Goal: Find specific page/section: Find specific page/section

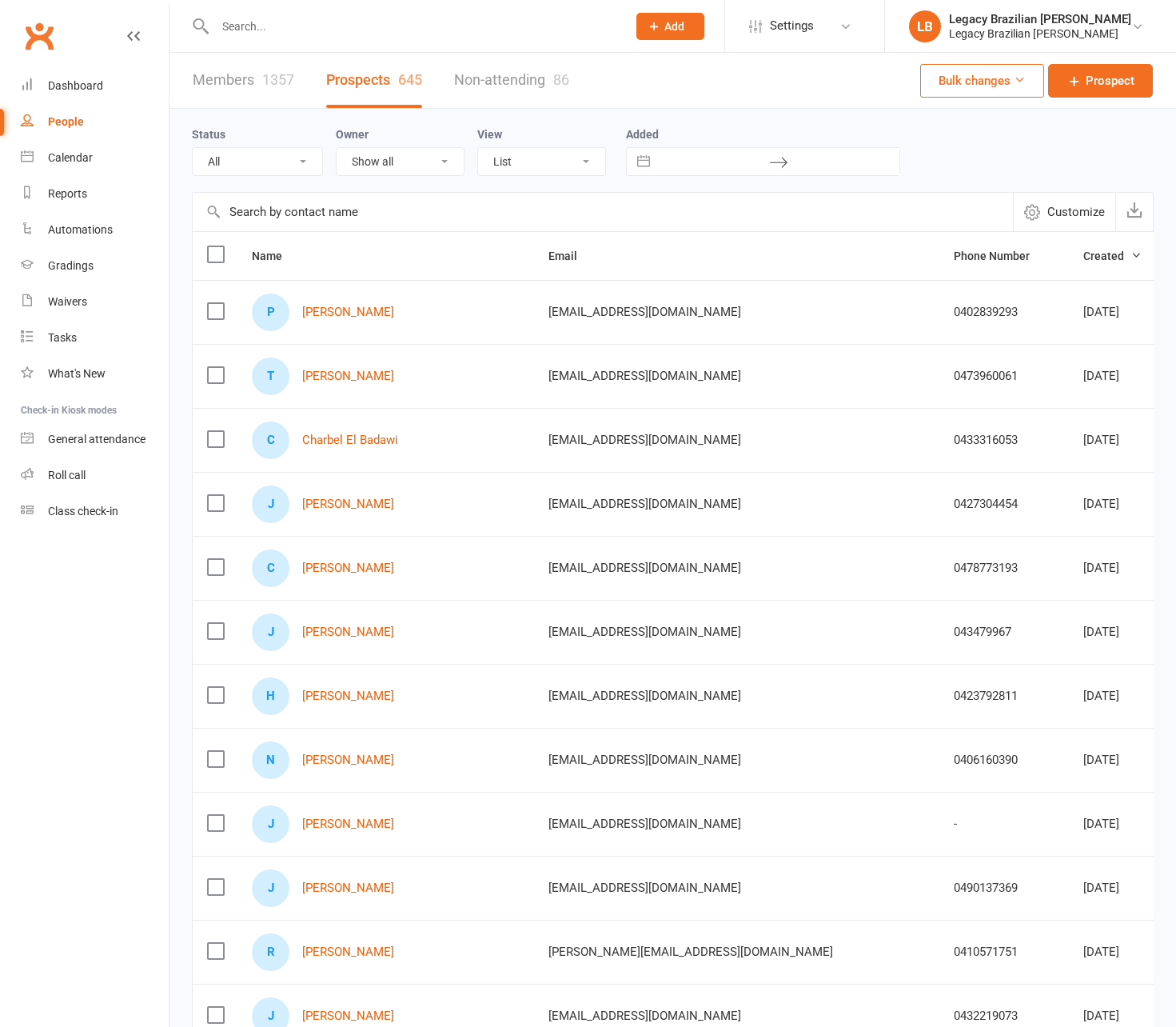
select select "100"
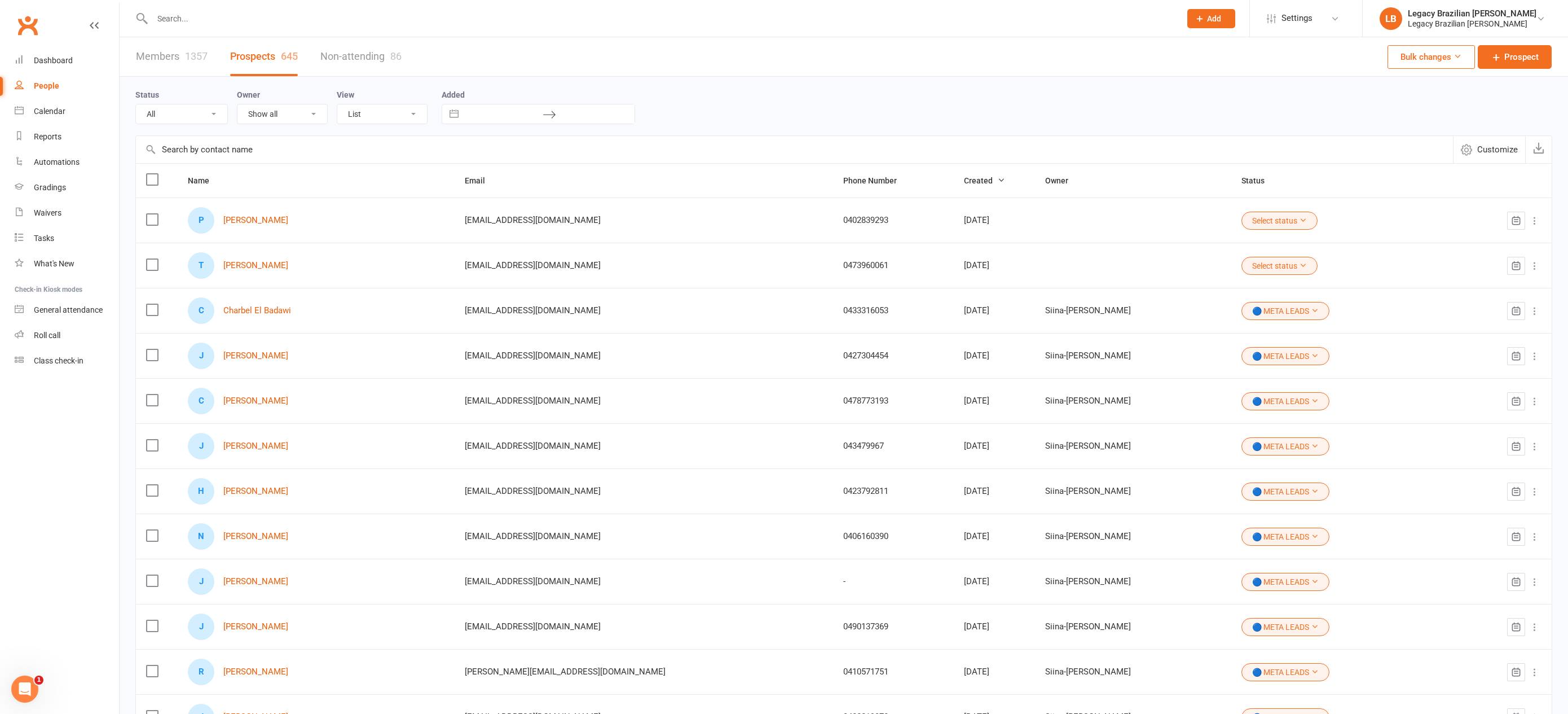
click at [273, 14] on input "text" at bounding box center [661, 18] width 1024 height 16
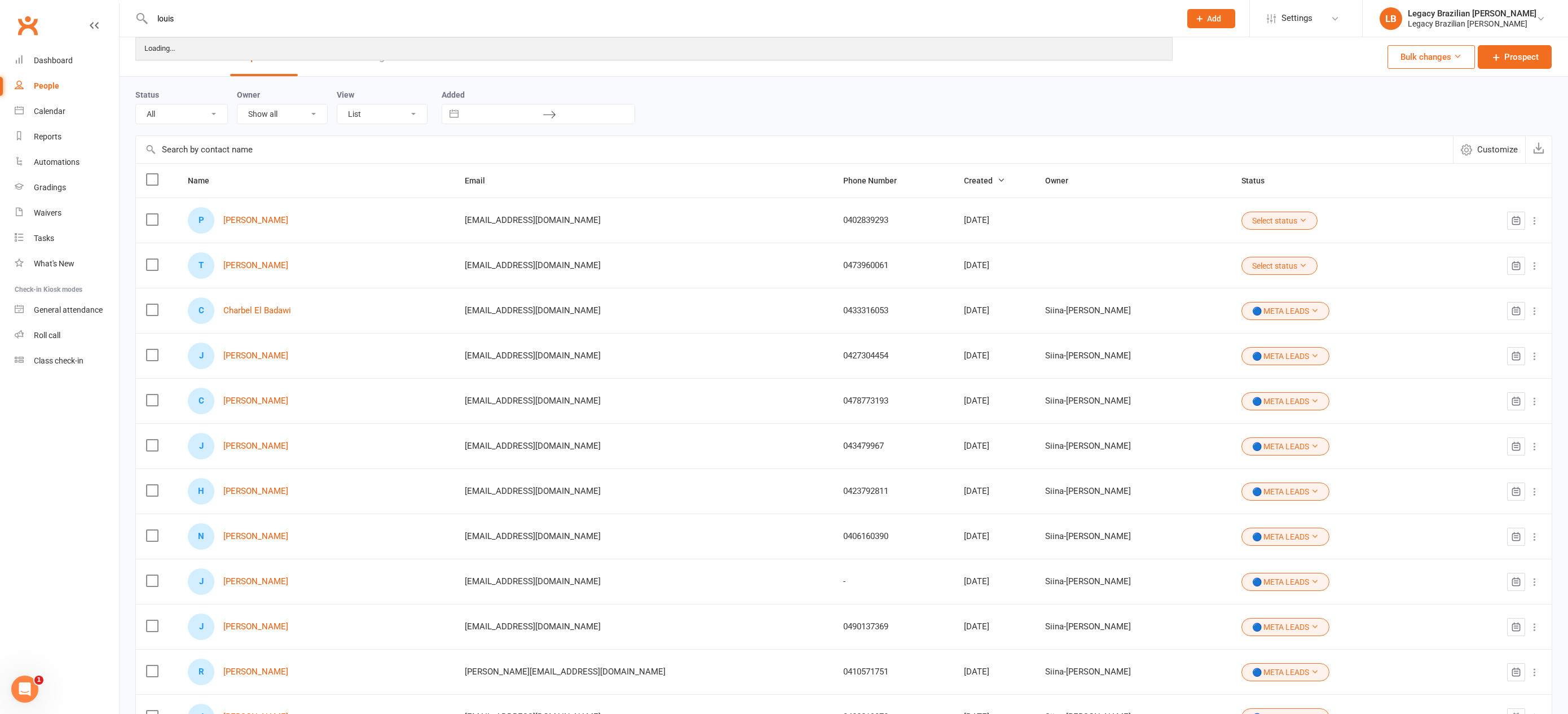
type input "louis"
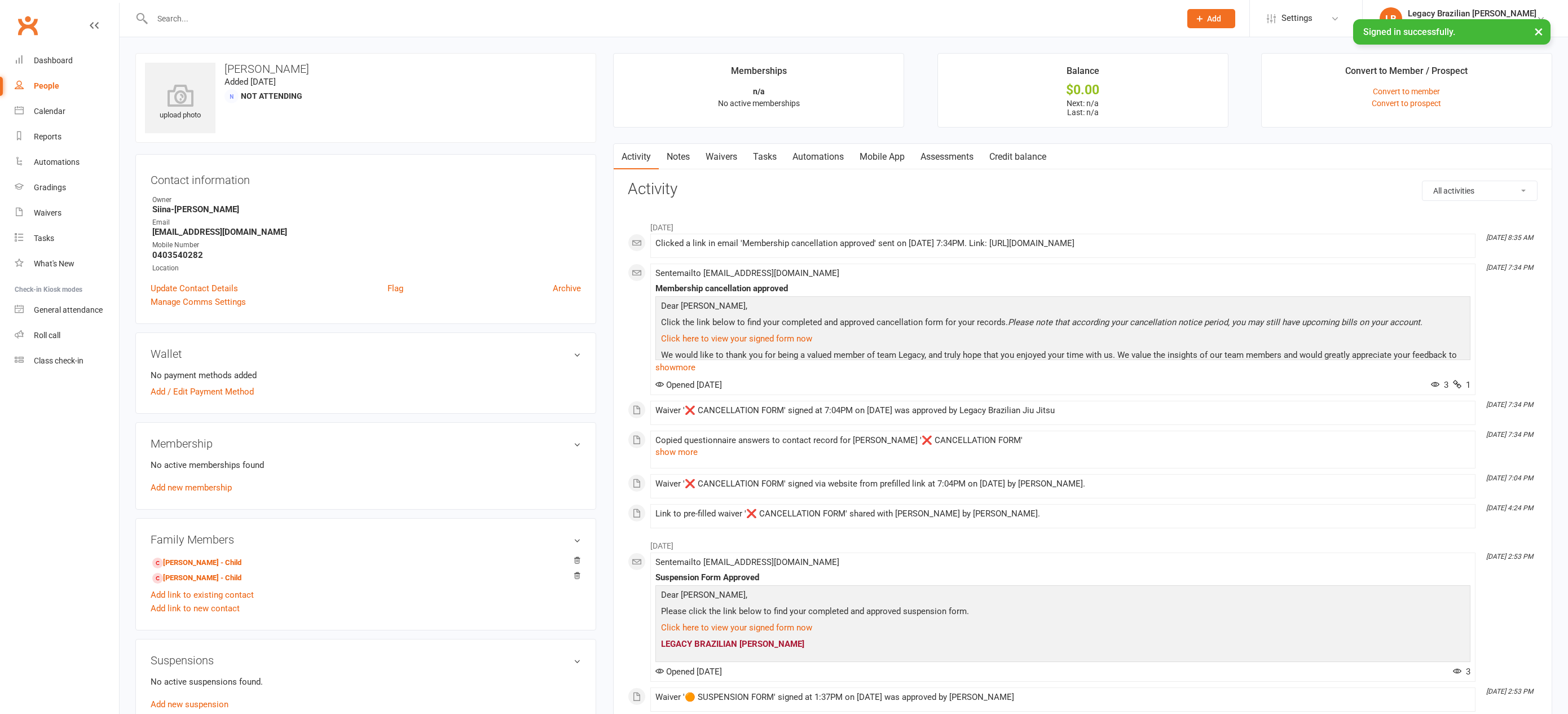
click at [266, 25] on input "text" at bounding box center [661, 18] width 1024 height 16
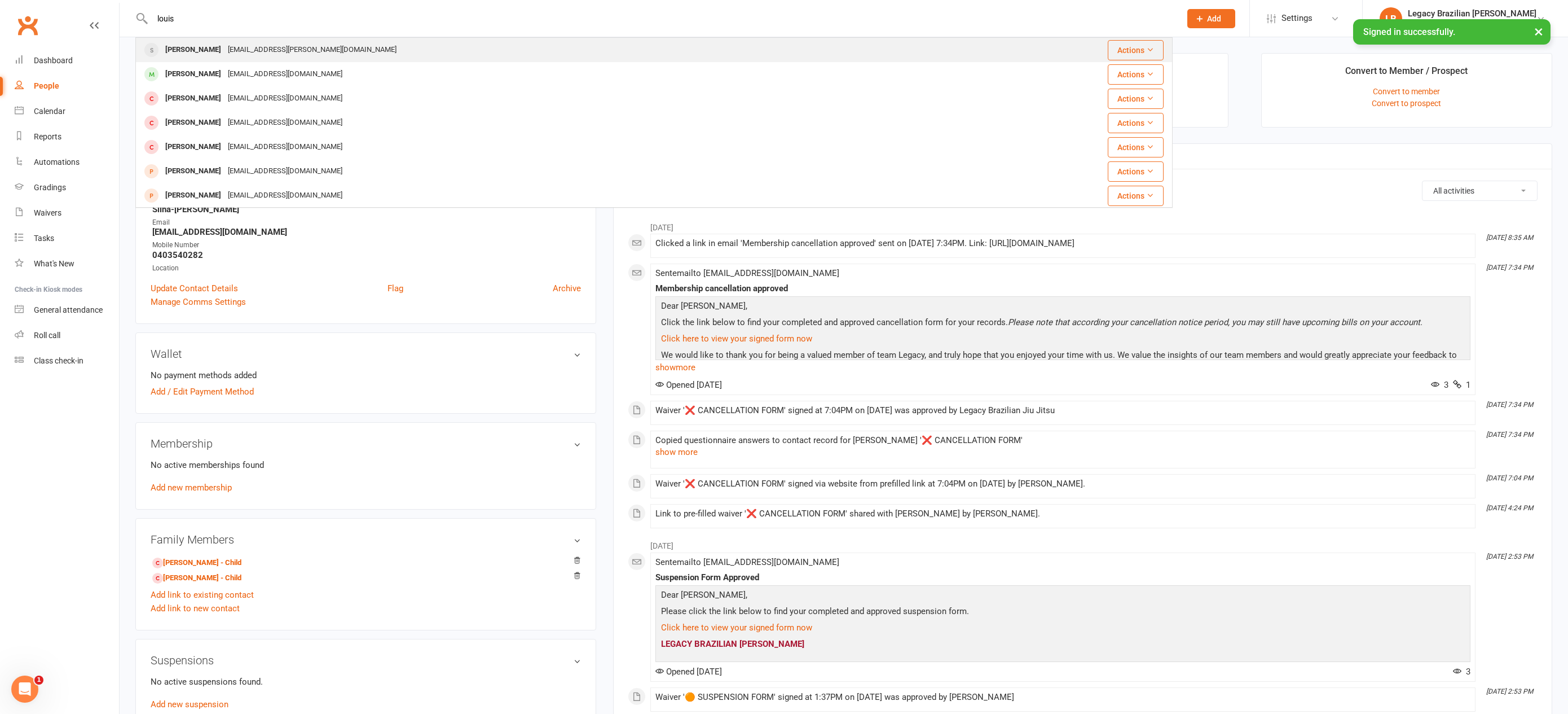
type input "louis"
click at [245, 51] on div "[EMAIL_ADDRESS][PERSON_NAME][DOMAIN_NAME]" at bounding box center [312, 50] width 175 height 16
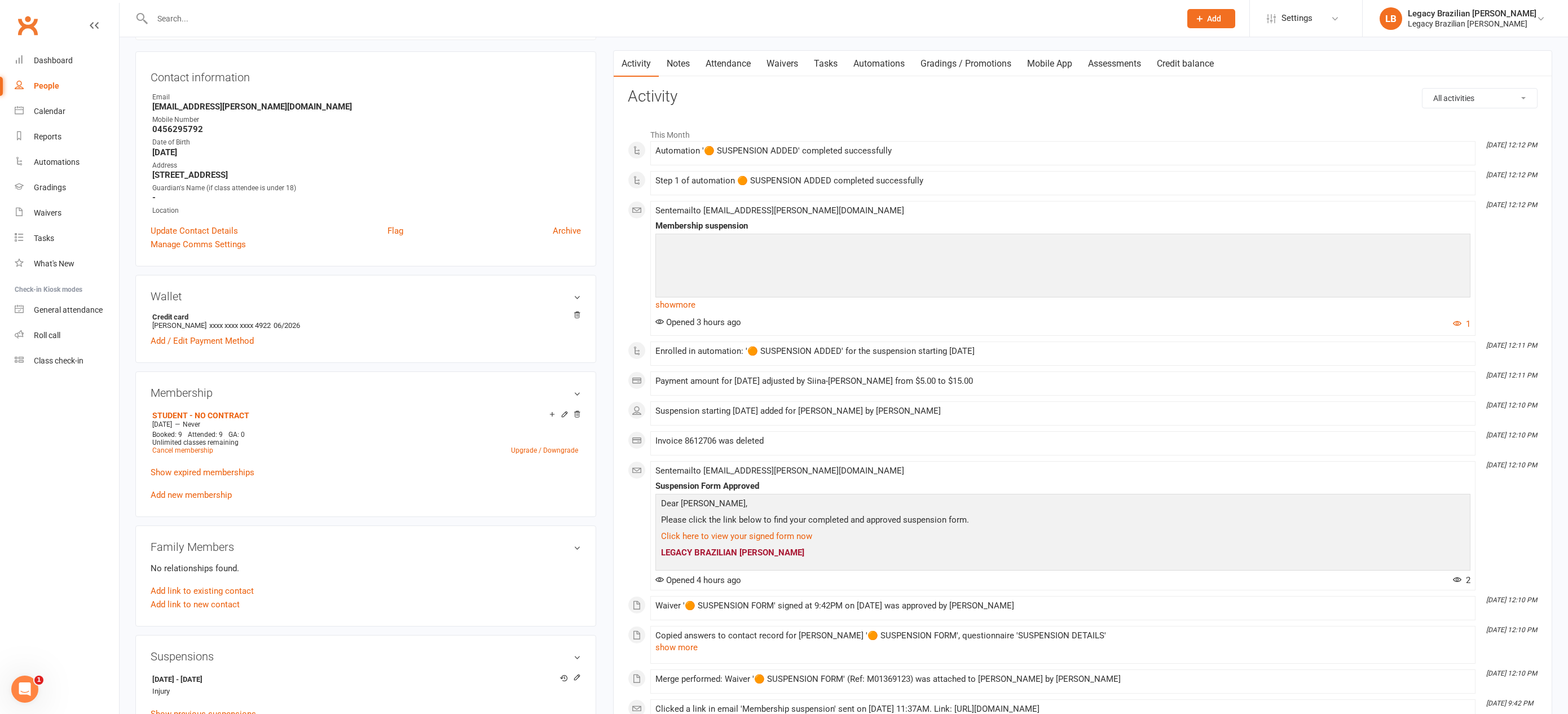
scroll to position [100, 0]
click at [289, 17] on input "text" at bounding box center [661, 18] width 1024 height 16
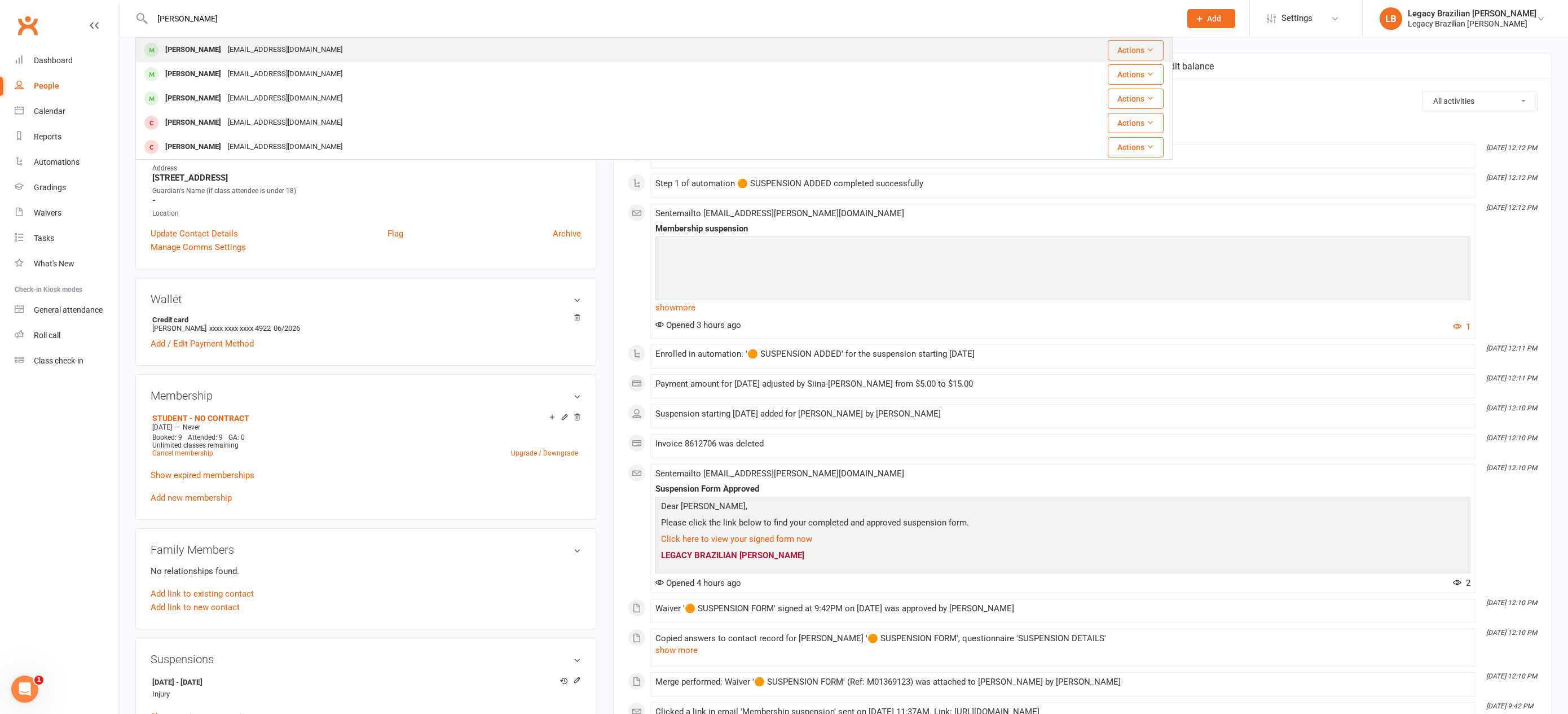
type input "[PERSON_NAME]"
click at [336, 59] on div "[PERSON_NAME] [EMAIL_ADDRESS][DOMAIN_NAME]" at bounding box center [534, 49] width 795 height 23
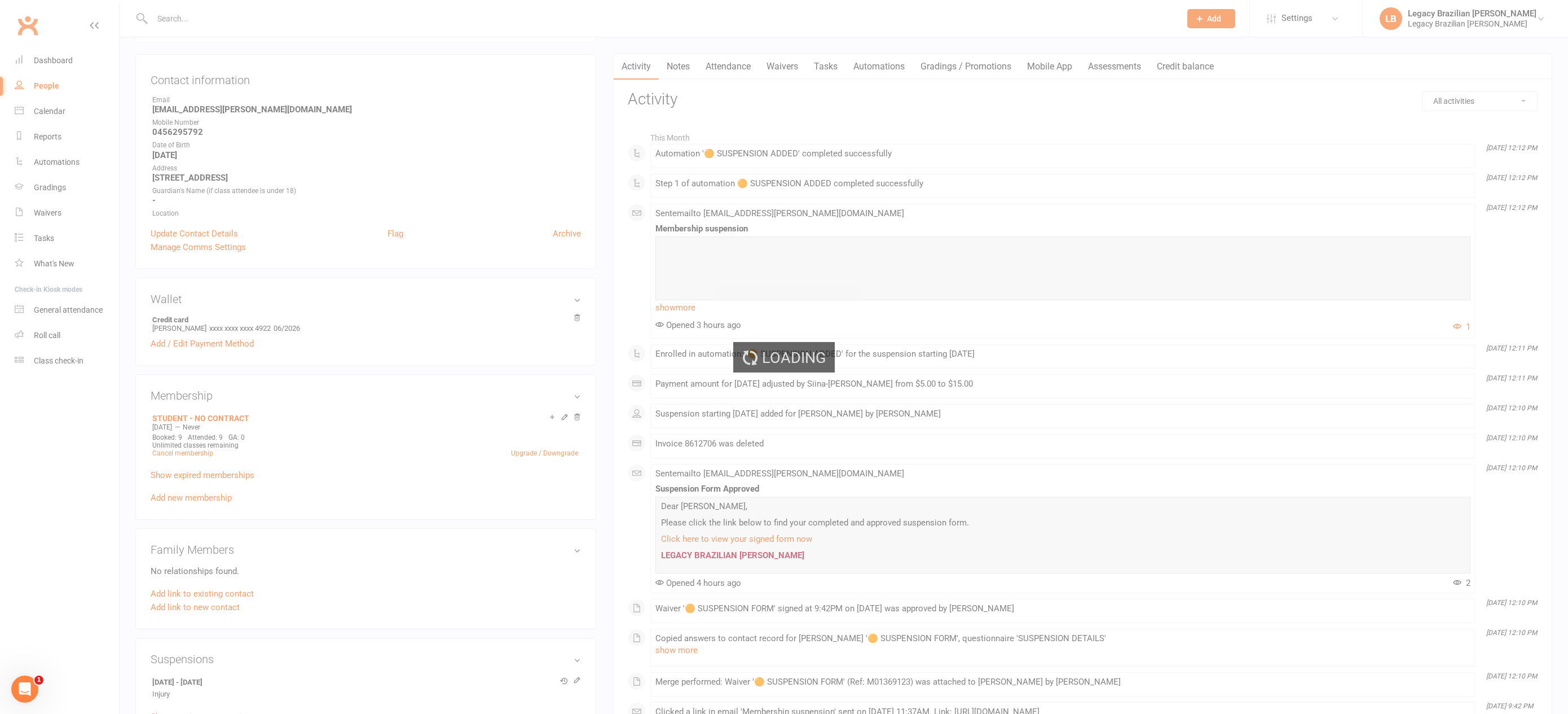
scroll to position [59, 0]
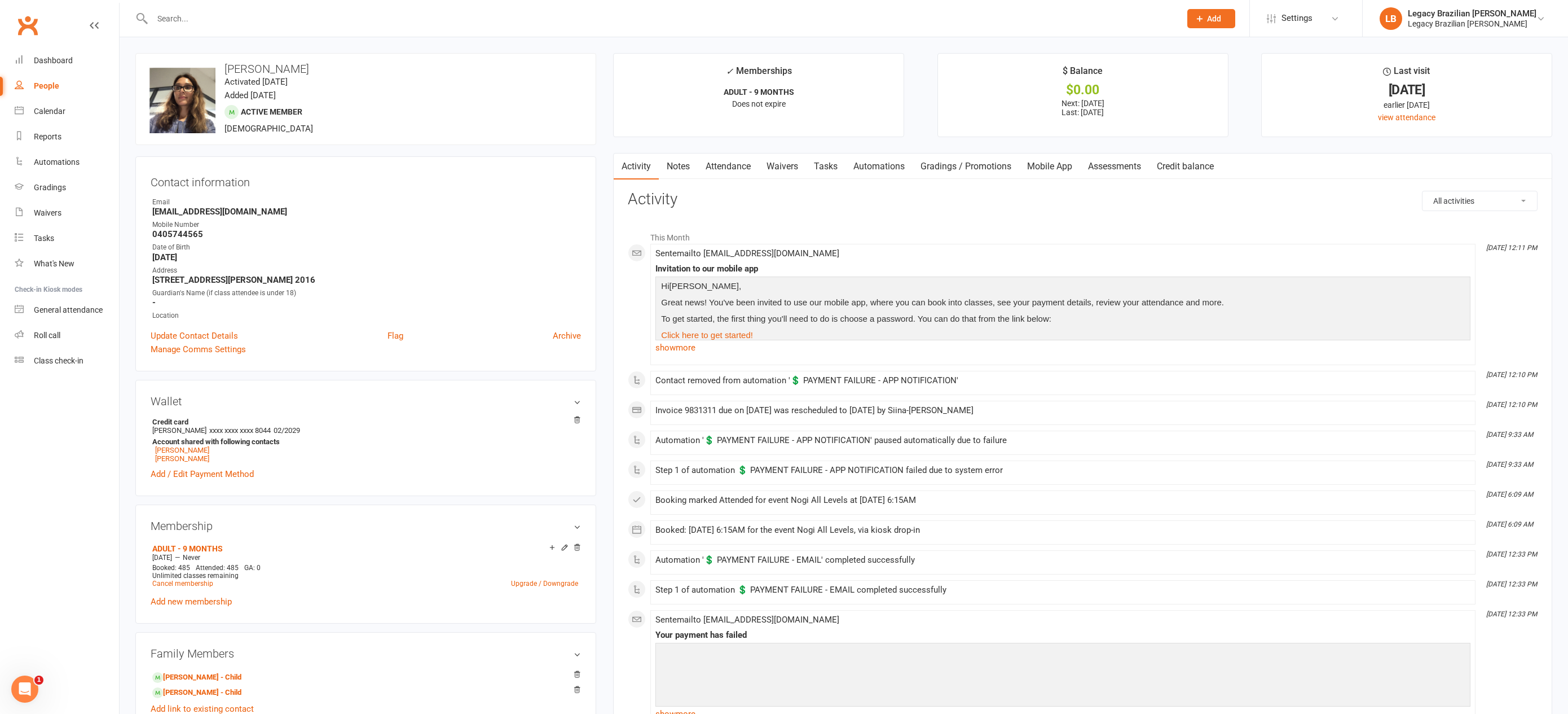
click at [791, 168] on link "Waivers" at bounding box center [782, 166] width 47 height 26
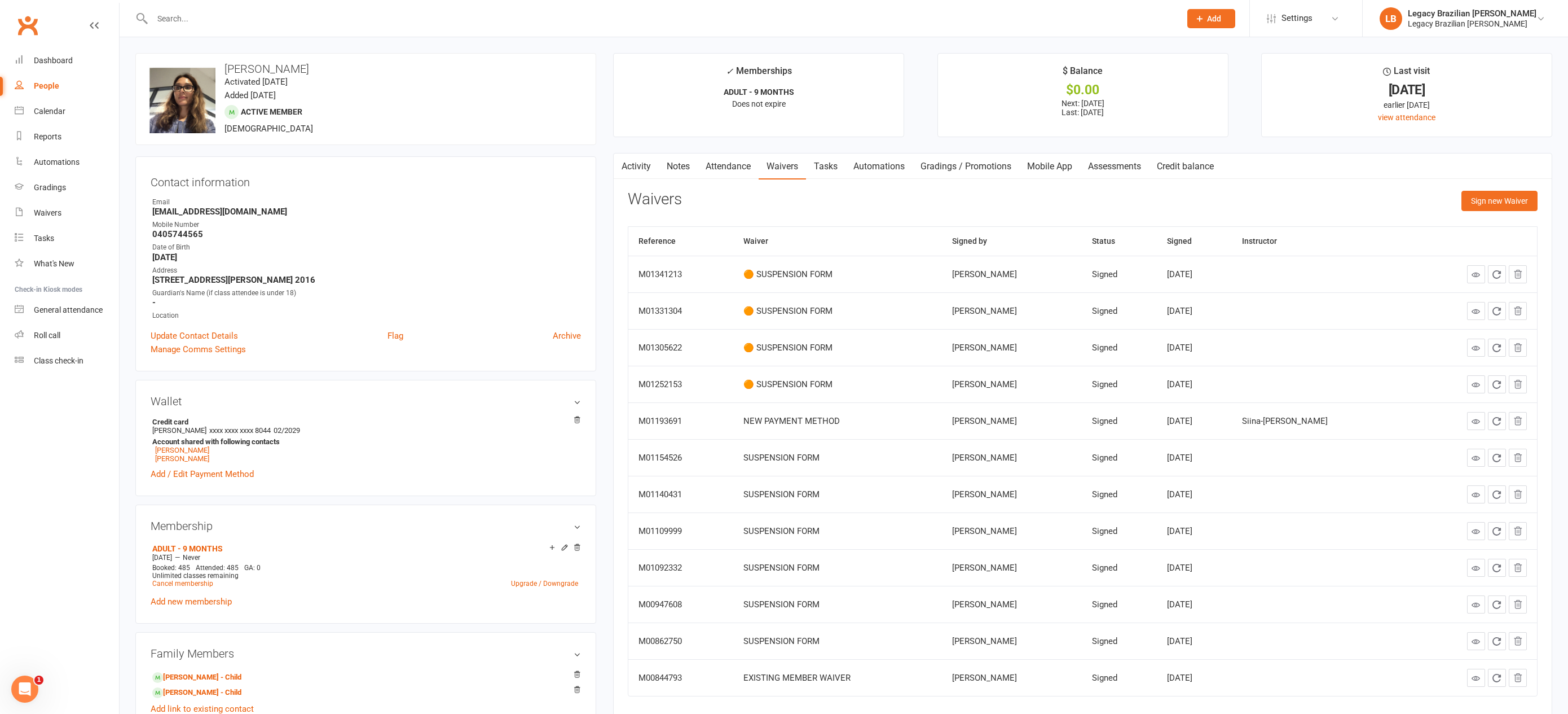
drag, startPoint x: 1042, startPoint y: 166, endPoint x: 1129, endPoint y: 171, distance: 87.1
click at [1043, 166] on link "Mobile App" at bounding box center [1049, 166] width 61 height 26
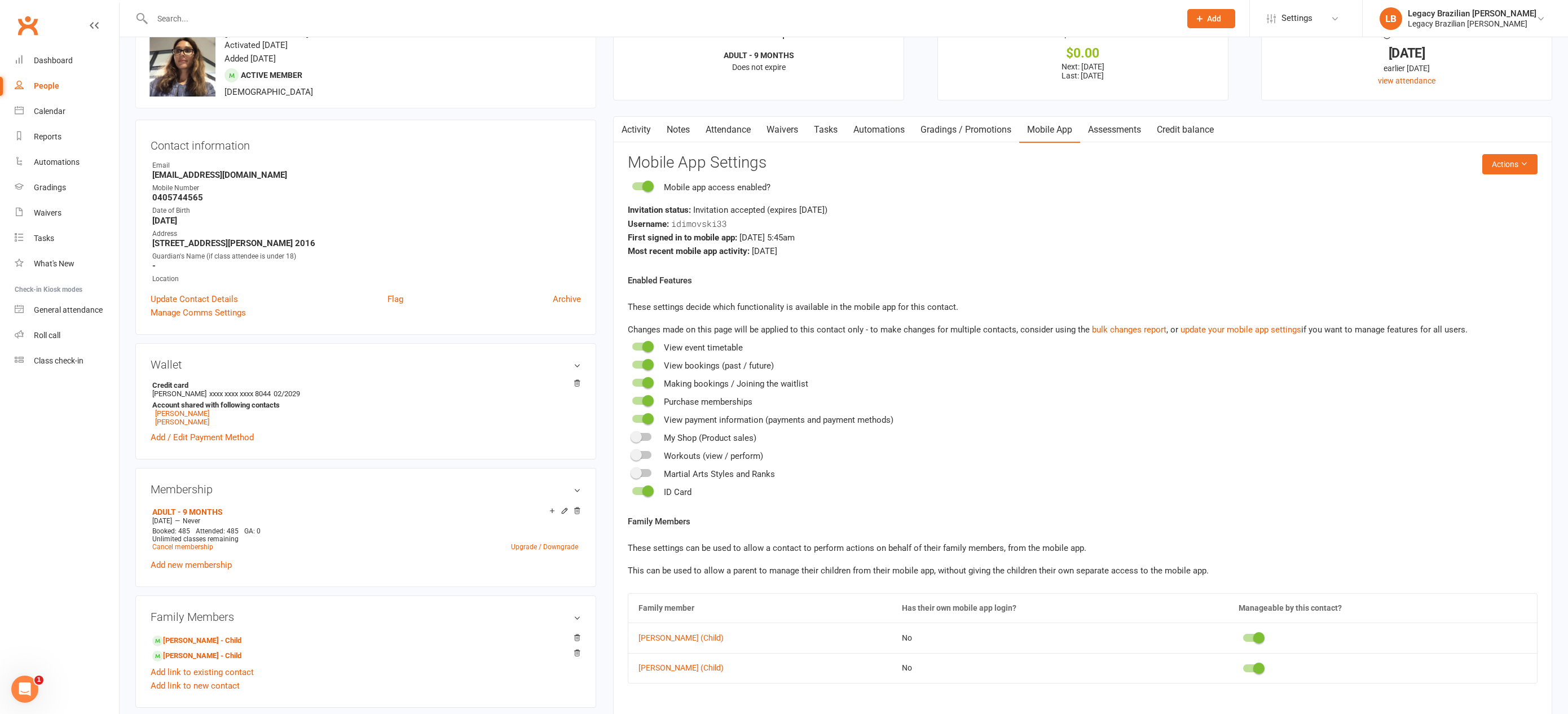
scroll to position [44, 0]
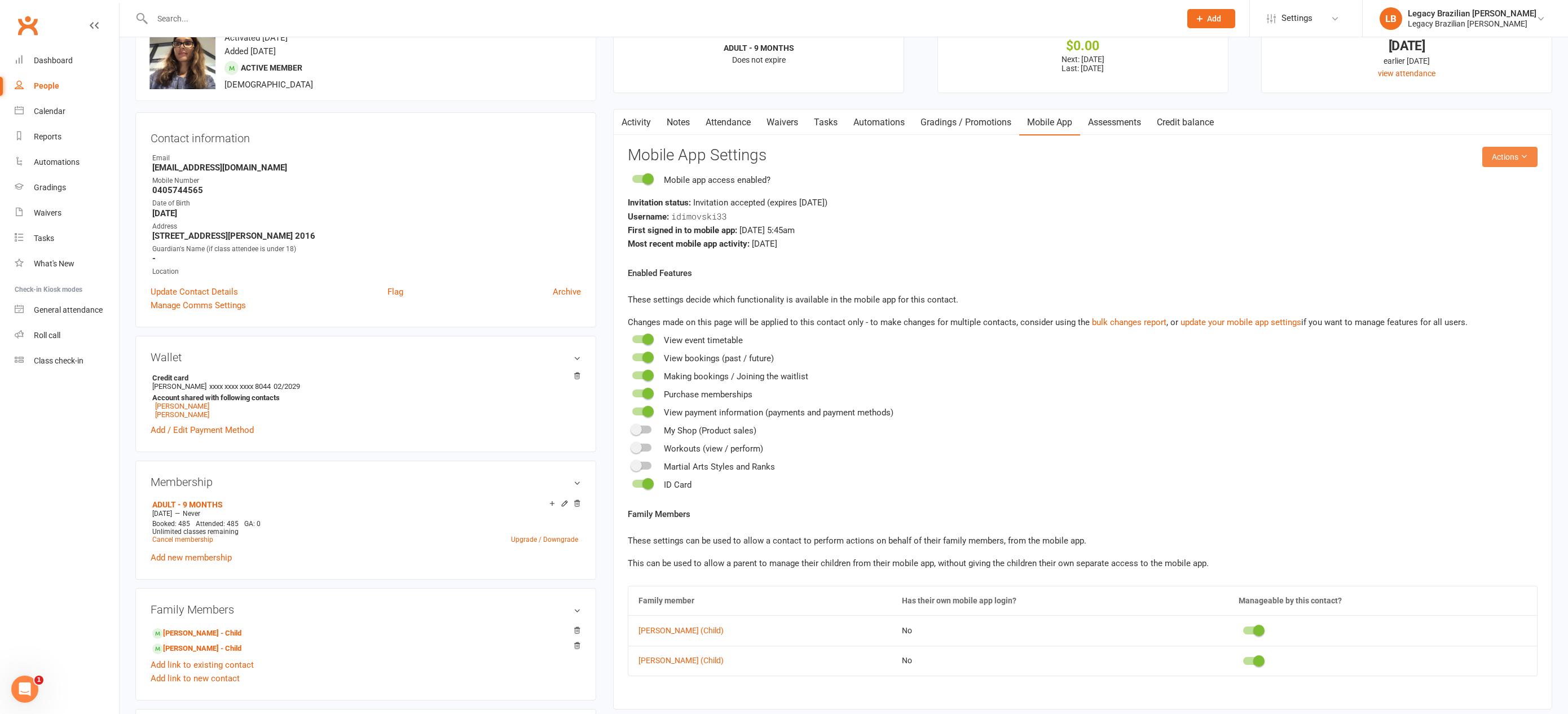
click at [1513, 151] on button "Actions" at bounding box center [1510, 156] width 55 height 20
click at [1489, 183] on link "Send invitation email" at bounding box center [1481, 181] width 112 height 22
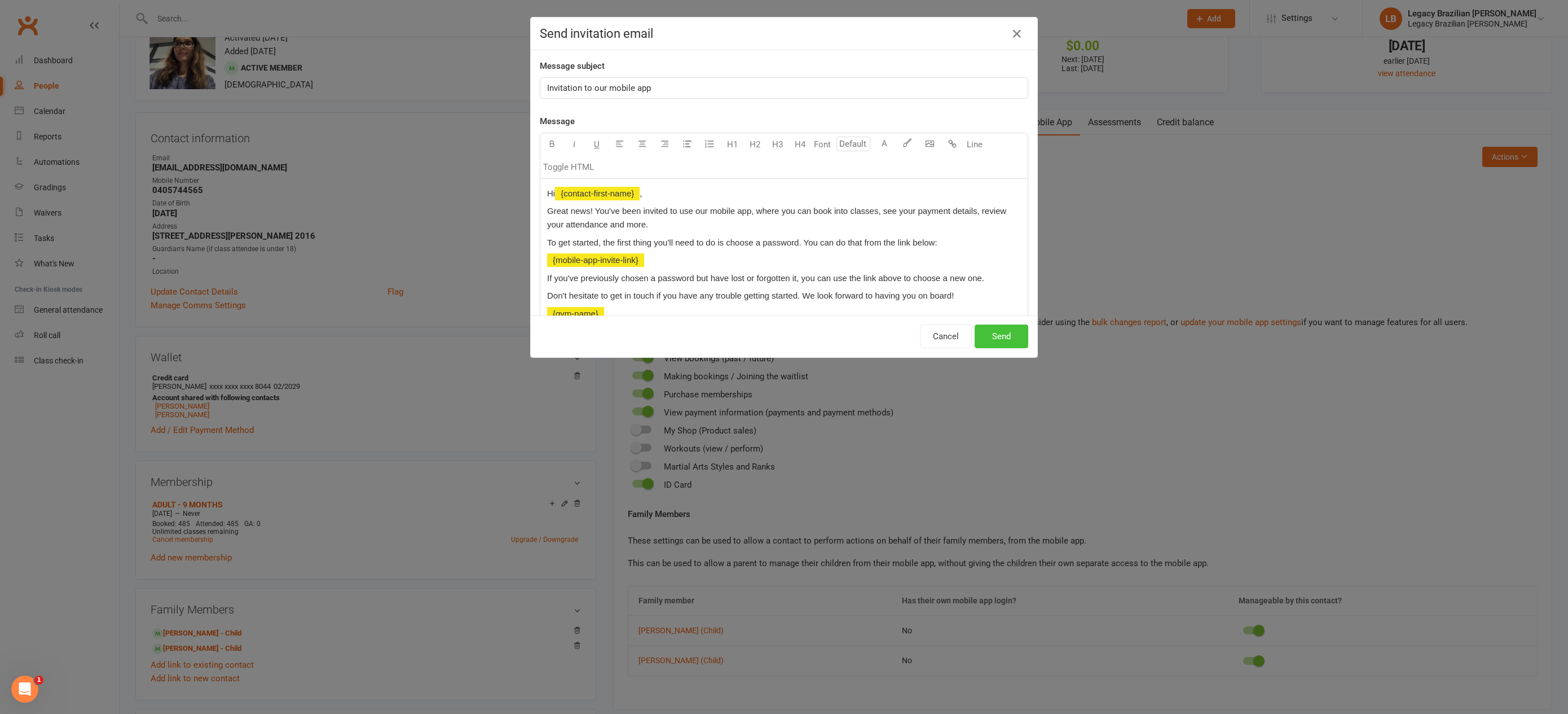
click at [1003, 339] on button "Send" at bounding box center [1002, 336] width 54 height 24
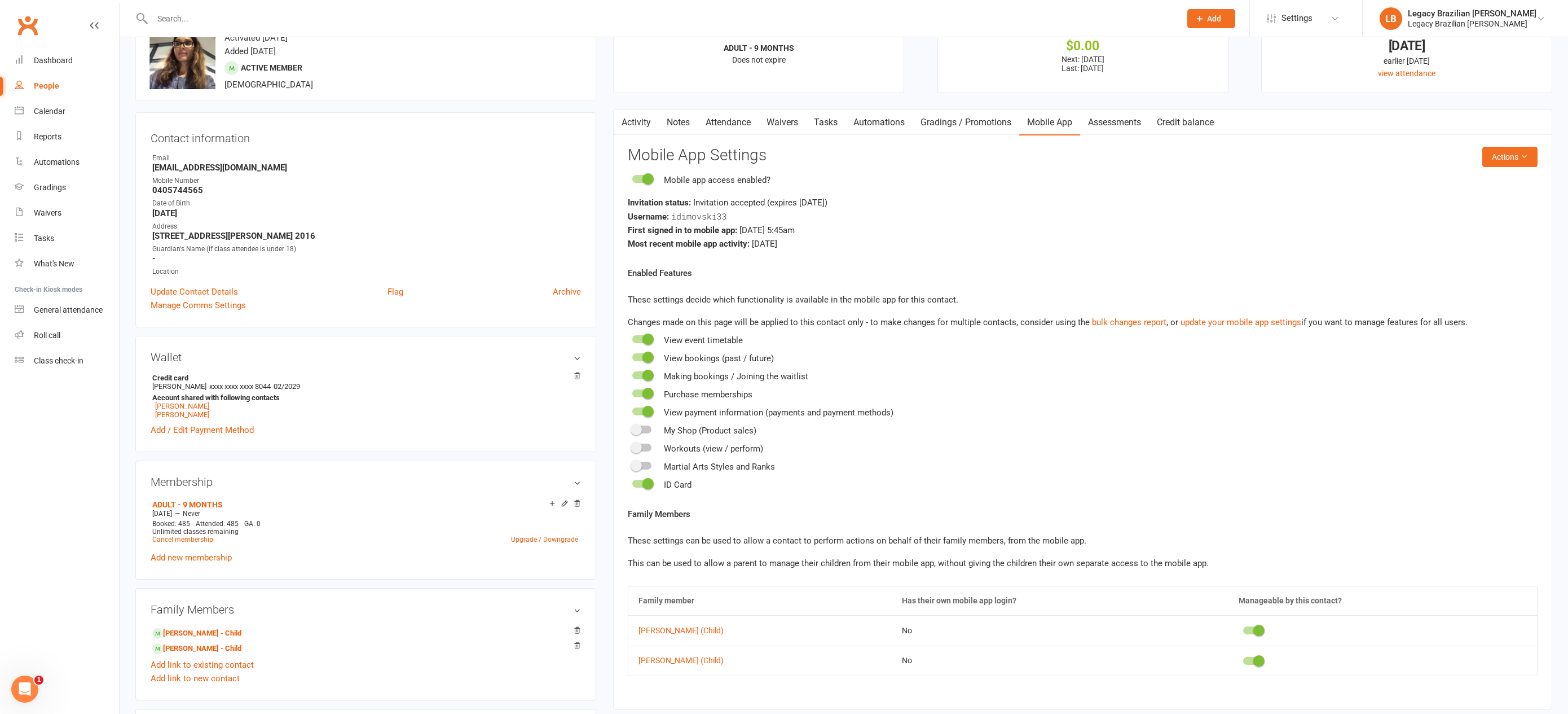
click at [163, 7] on div at bounding box center [654, 18] width 1037 height 37
click at [173, 24] on input "text" at bounding box center [661, 18] width 1024 height 16
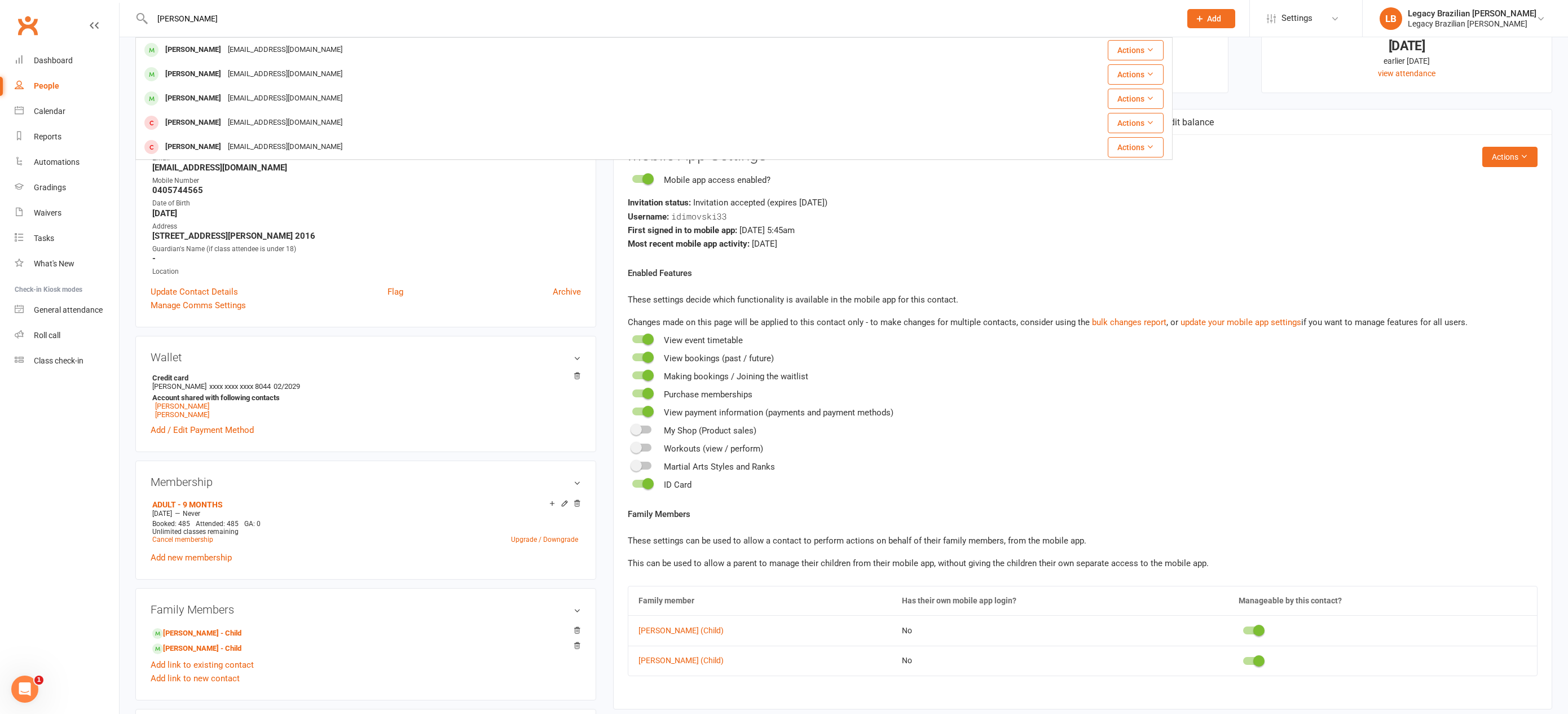
type input "[PERSON_NAME]"
click at [889, 189] on div "Mobile app access enabled? Invitation status: Invitation accepted (expires [DAT…" at bounding box center [1082, 212] width 910 height 78
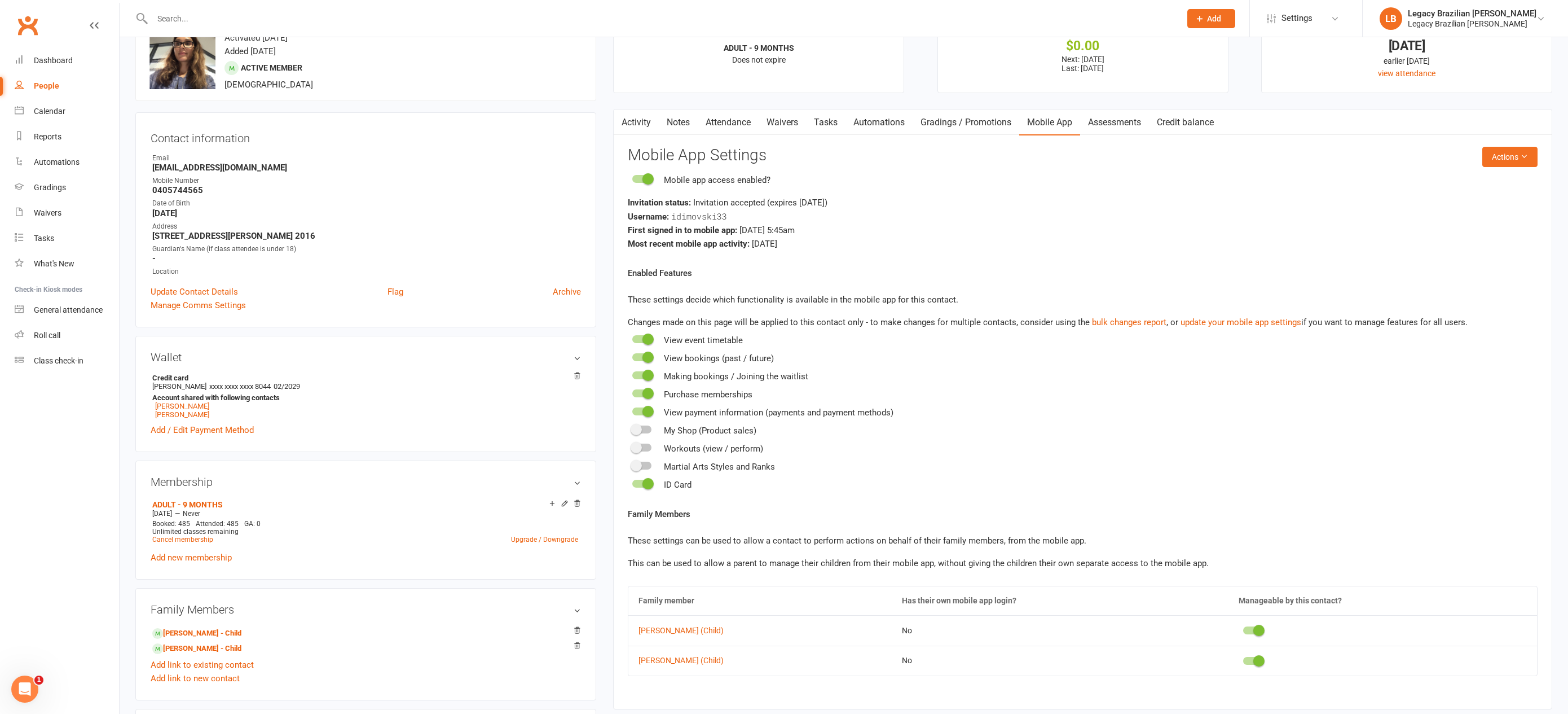
scroll to position [0, 0]
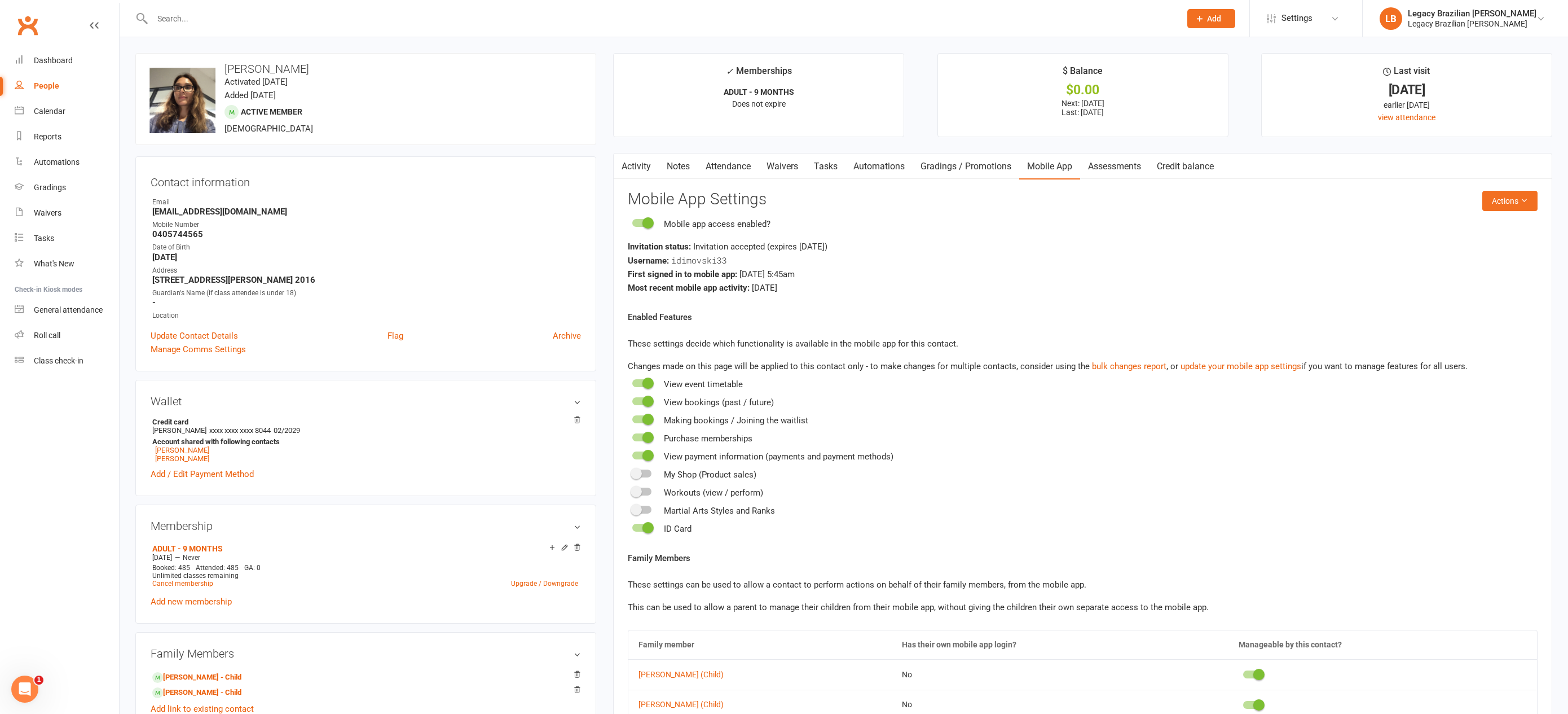
click at [336, 20] on input "text" at bounding box center [661, 18] width 1024 height 16
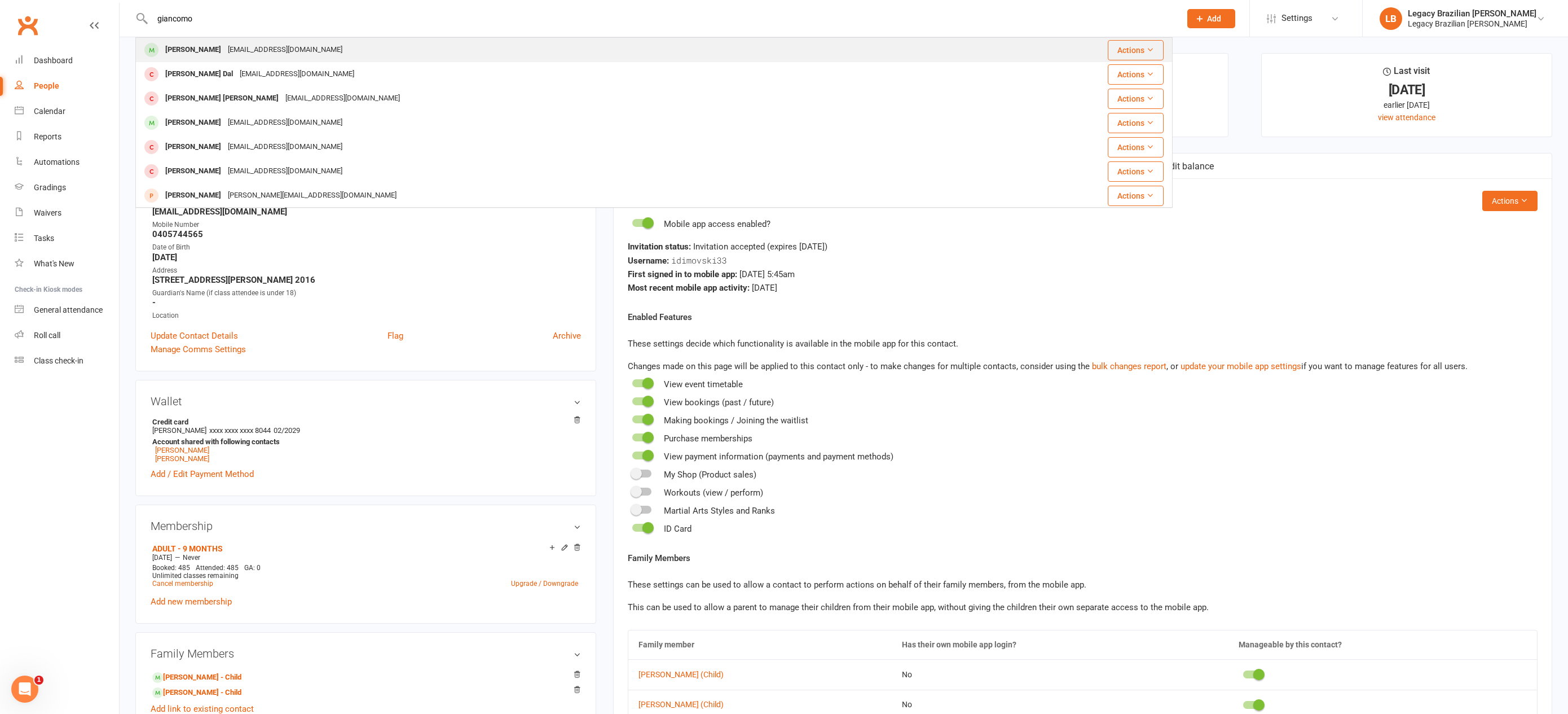
type input "giancomo"
click at [305, 49] on div "[PERSON_NAME] [EMAIL_ADDRESS][DOMAIN_NAME]" at bounding box center [567, 49] width 862 height 23
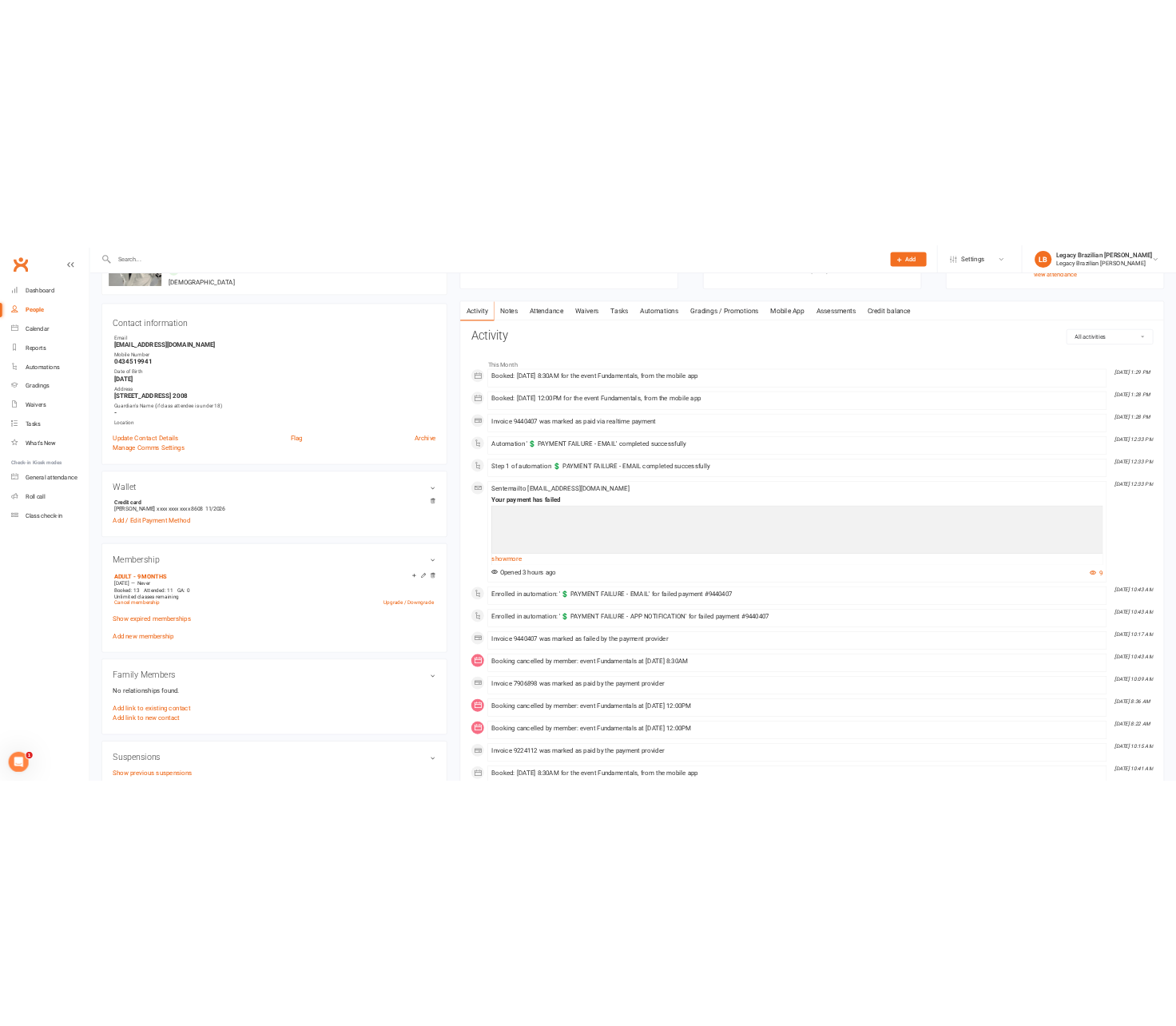
scroll to position [38, 0]
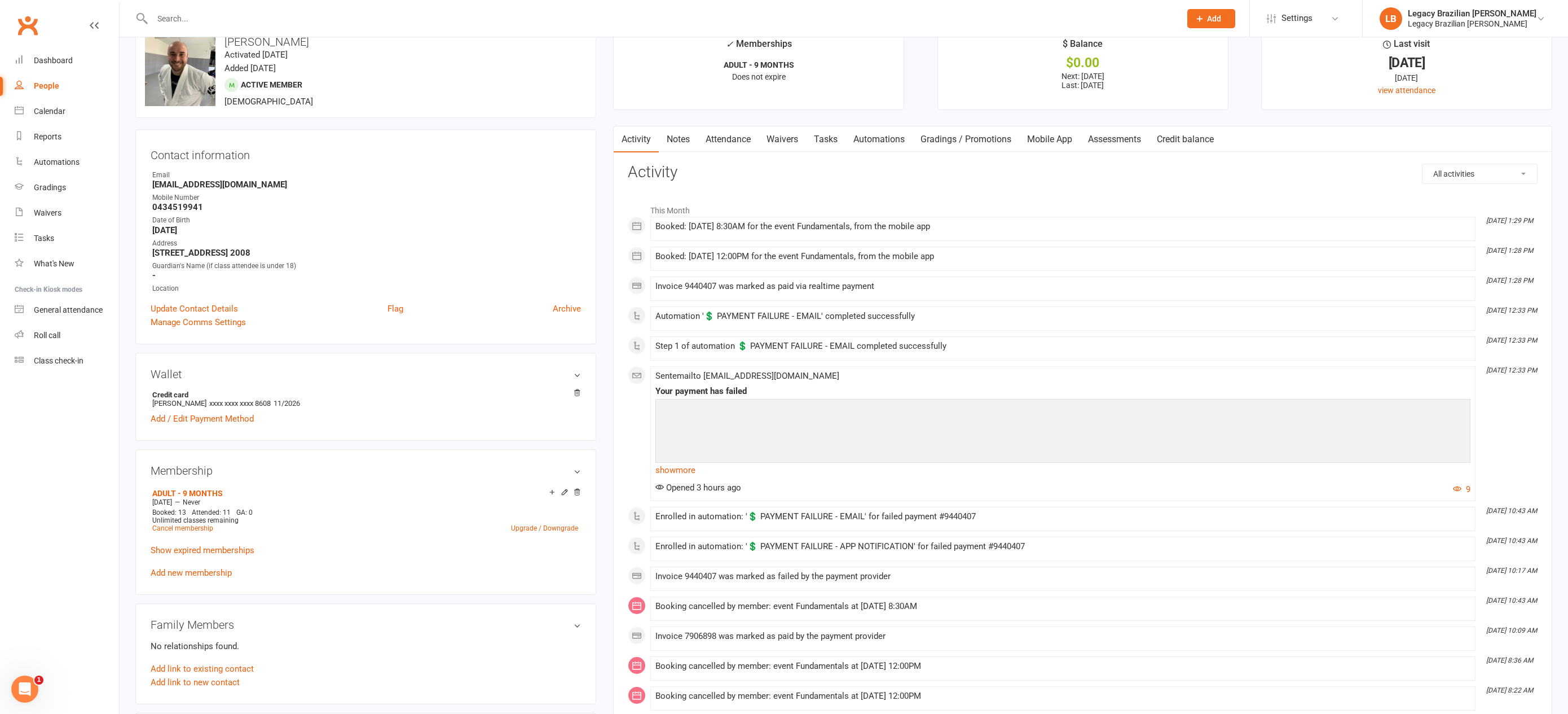
click at [853, 136] on link "Automations" at bounding box center [879, 139] width 67 height 26
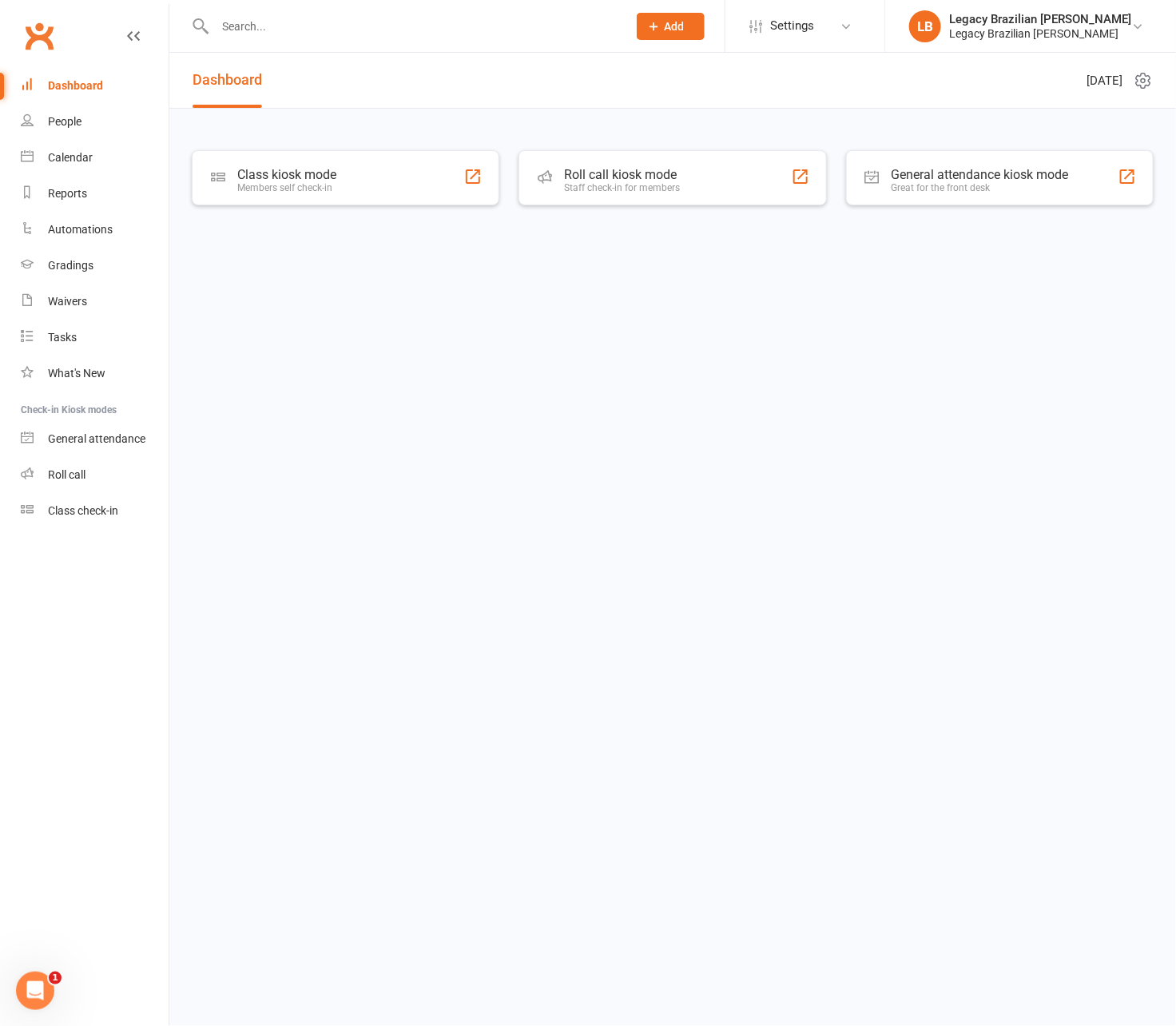
click at [573, 31] on input "text" at bounding box center [413, 26] width 406 height 22
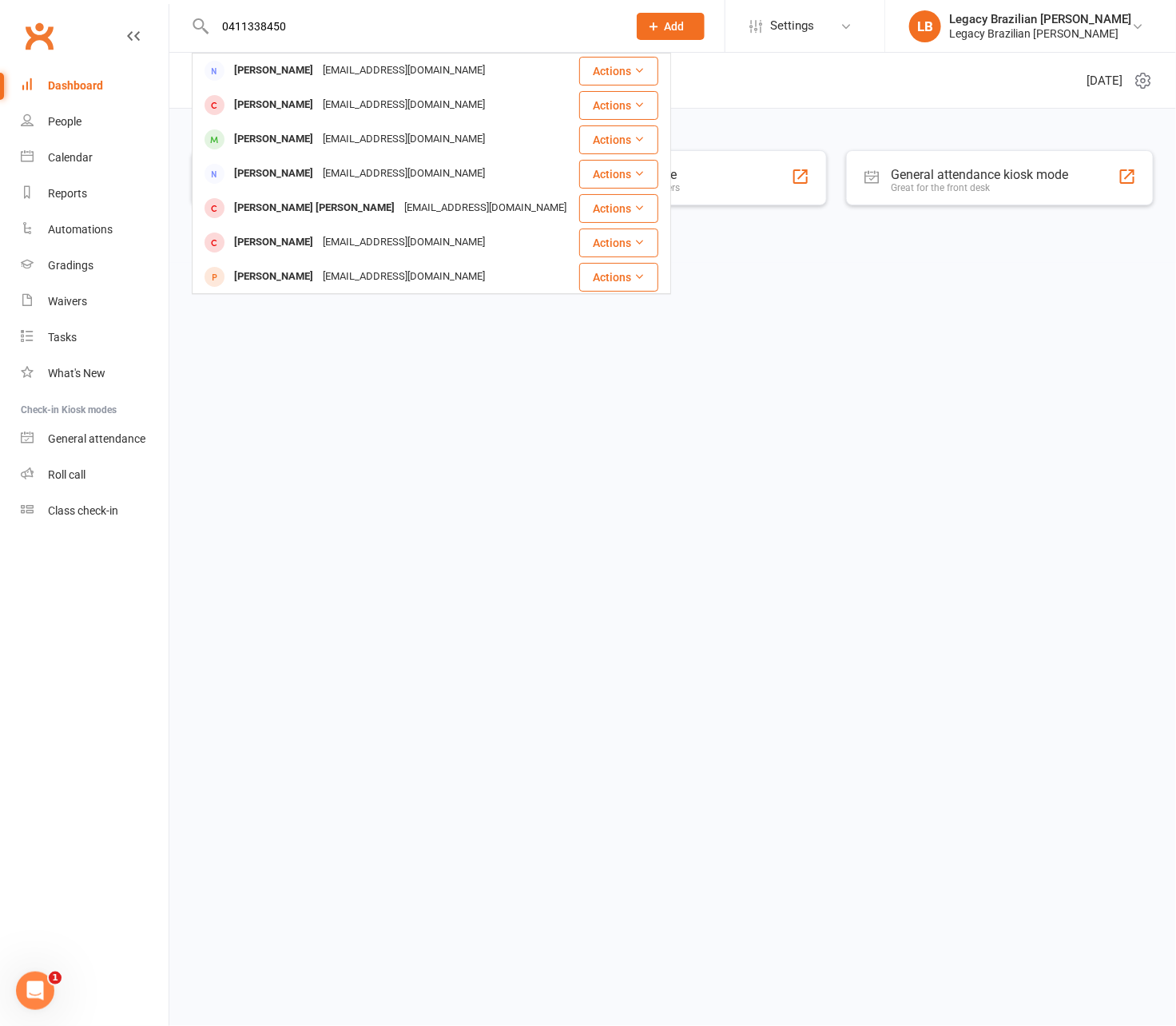
type input "0411338450"
click at [476, 65] on div "Rinish Madhavan rinishmadhavan@gmail.com" at bounding box center [385, 70] width 385 height 33
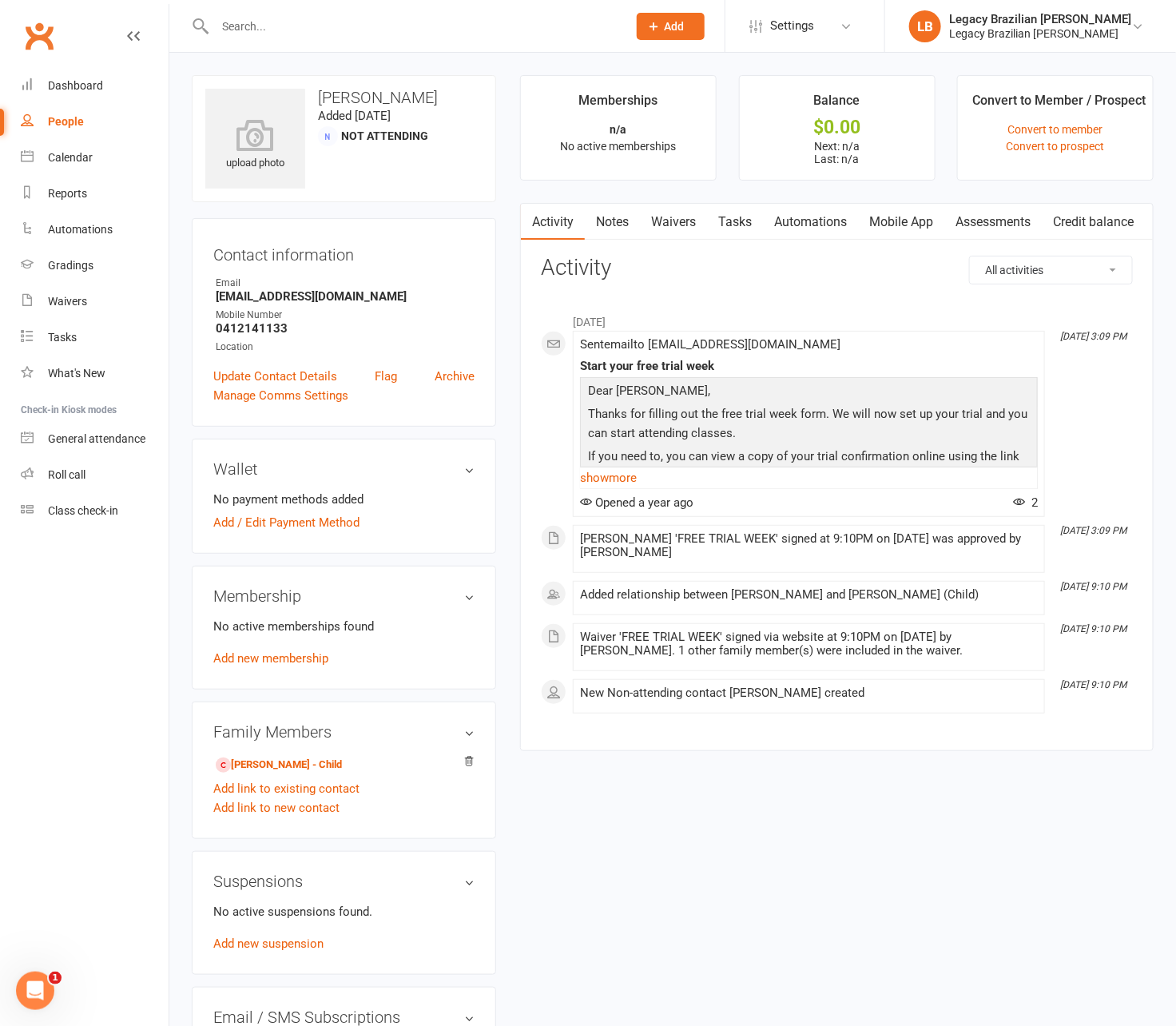
click at [395, 20] on input "text" at bounding box center [413, 26] width 406 height 22
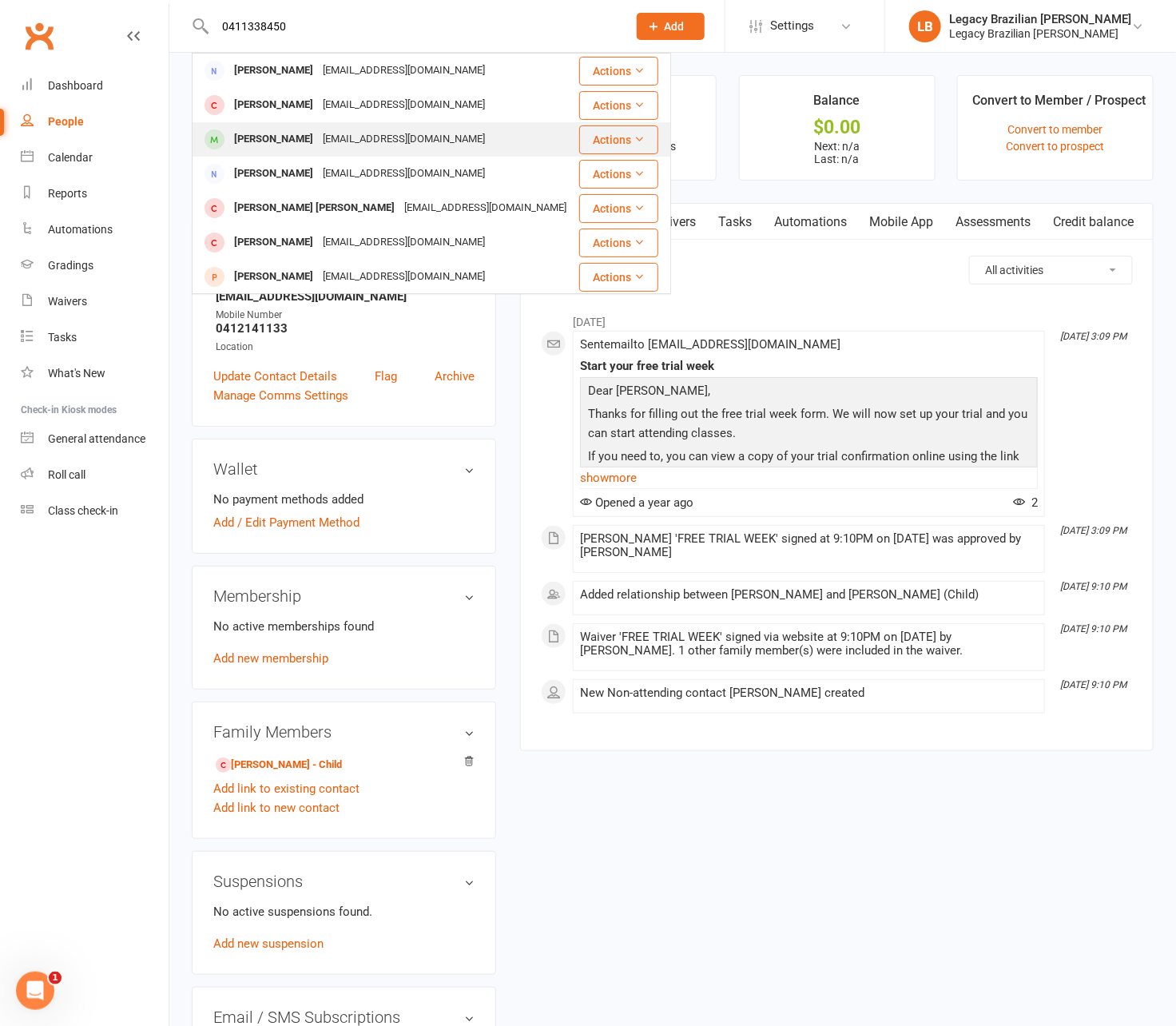
type input "0411338450"
click at [374, 138] on div "nickdimo1088@gmail.com" at bounding box center [404, 139] width 172 height 23
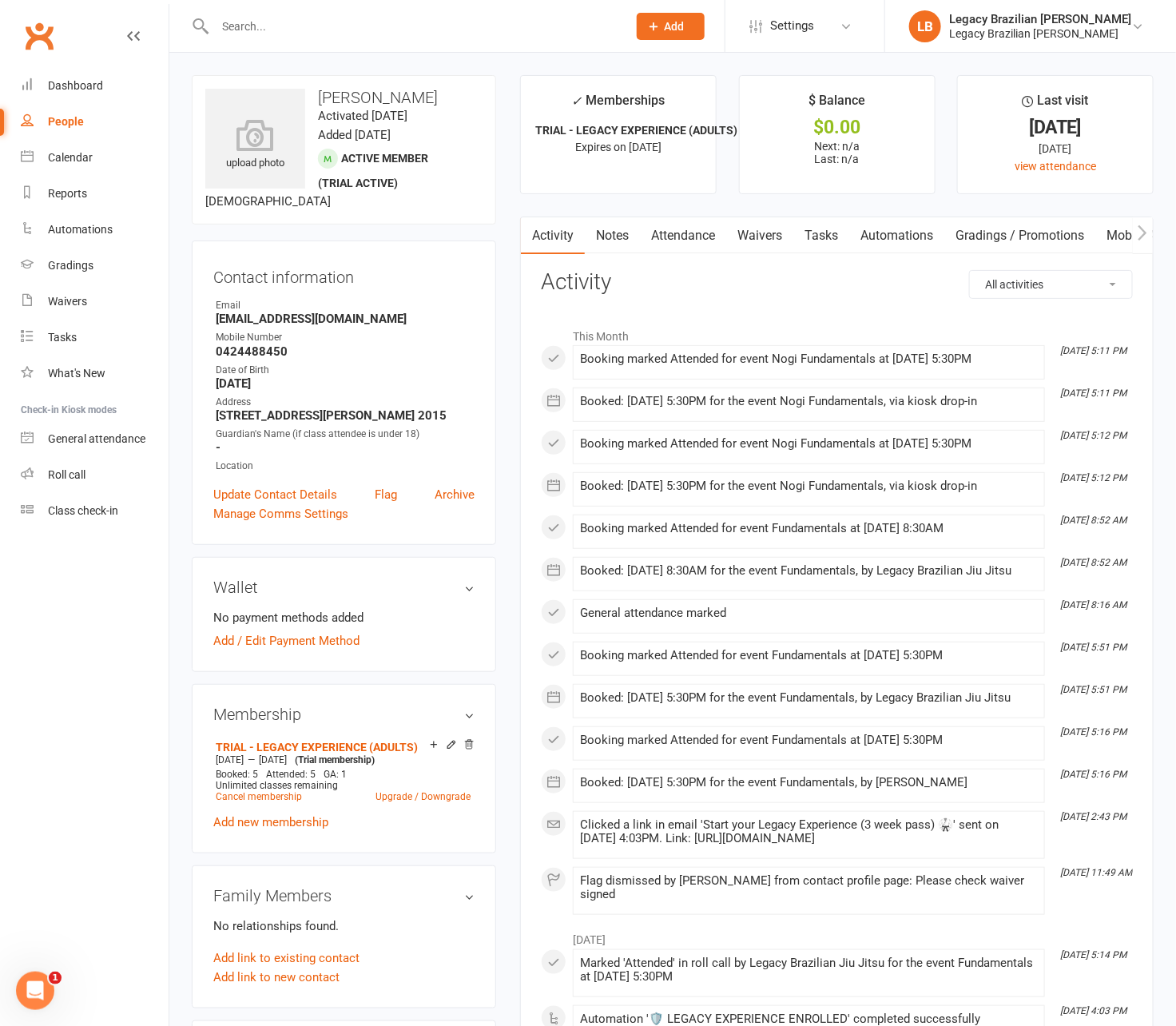
click at [392, 25] on input "text" at bounding box center [413, 26] width 406 height 22
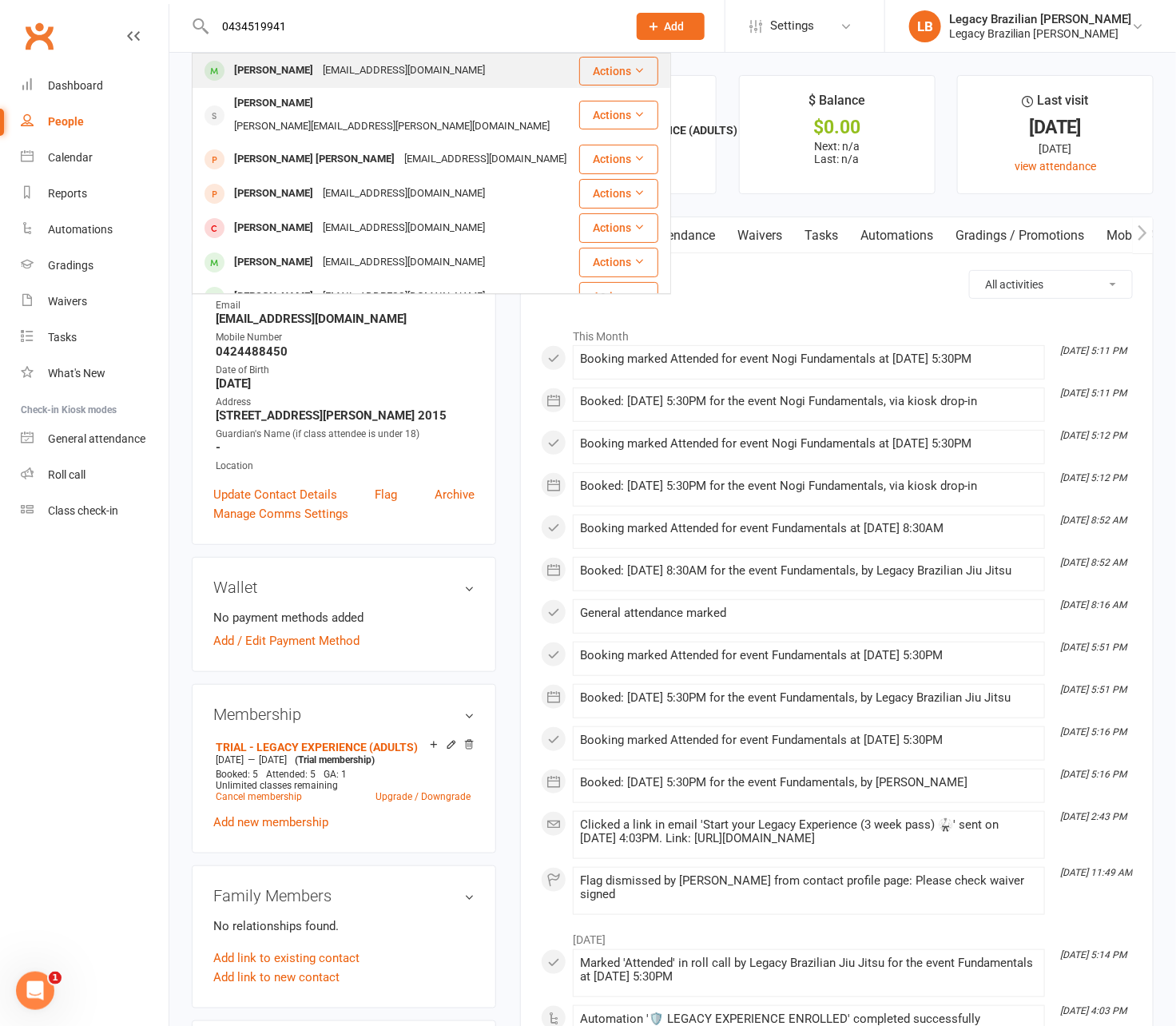
type input "0434519941"
click at [381, 74] on div "[EMAIL_ADDRESS][DOMAIN_NAME]" at bounding box center [404, 71] width 172 height 23
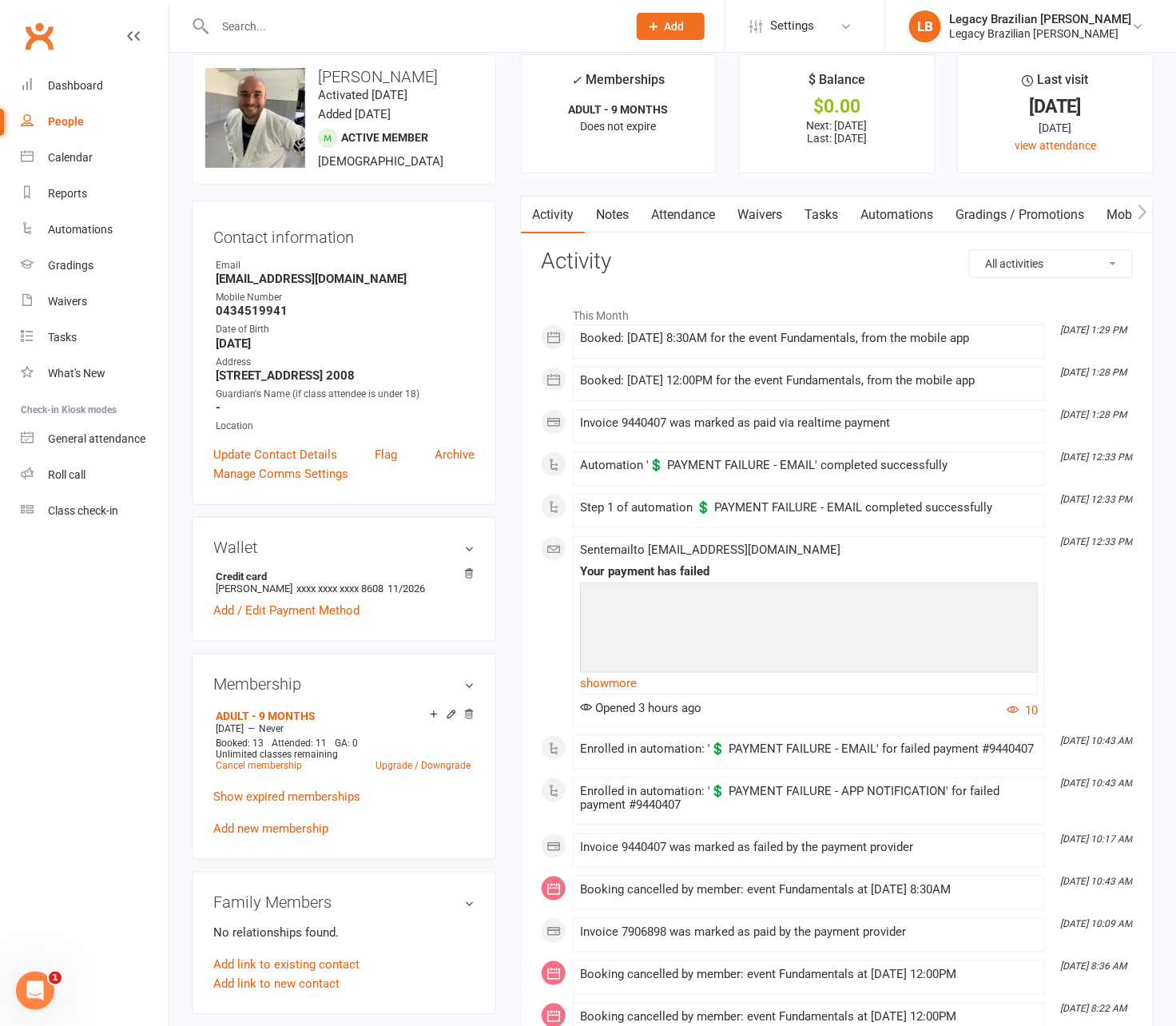
scroll to position [21, 0]
click at [1141, 214] on icon "button" at bounding box center [1142, 210] width 8 height 15
